Goal: Find specific page/section: Find specific page/section

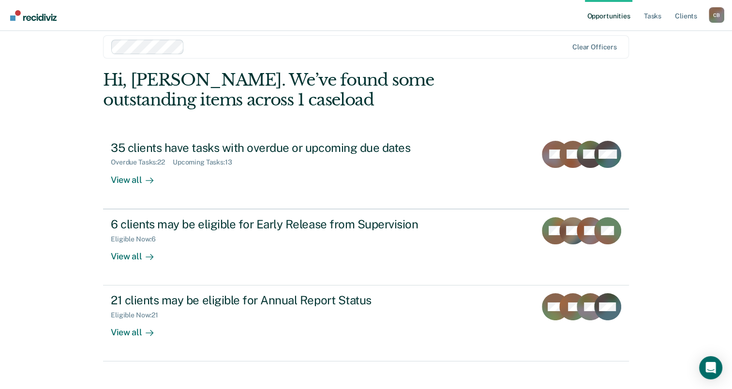
scroll to position [22, 0]
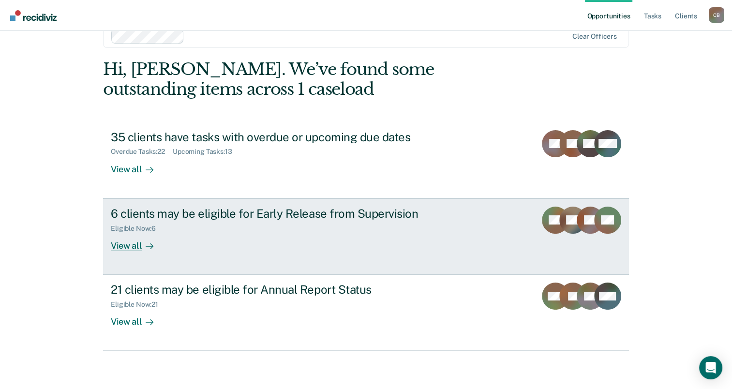
click at [126, 245] on div "View all" at bounding box center [138, 241] width 54 height 19
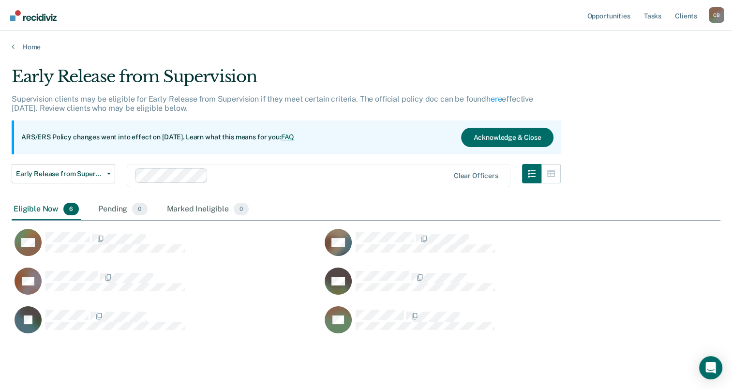
scroll to position [266, 701]
click at [106, 169] on button "Early Release from Supervision" at bounding box center [64, 173] width 104 height 19
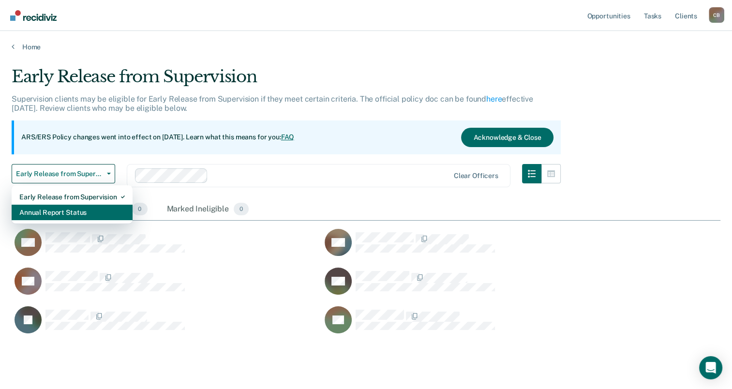
click at [103, 208] on div "Annual Report Status" at bounding box center [71, 212] width 105 height 15
